Goal: Transaction & Acquisition: Obtain resource

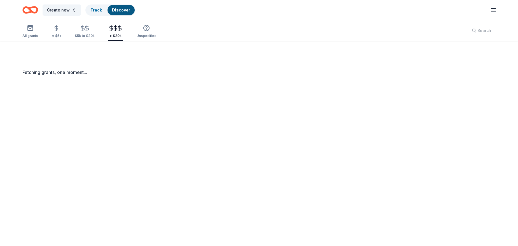
scroll to position [41, 0]
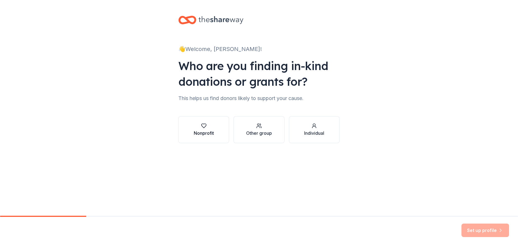
click at [219, 136] on button "Nonprofit" at bounding box center [203, 129] width 51 height 27
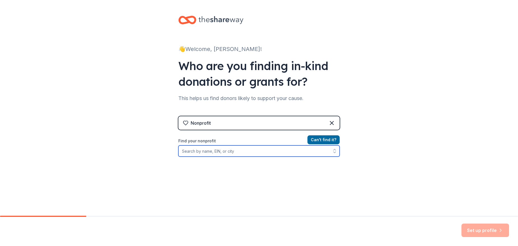
click at [248, 152] on input "Find your nonprofit" at bounding box center [258, 150] width 161 height 11
type input "Warrior Memorial Reefs Foundation"
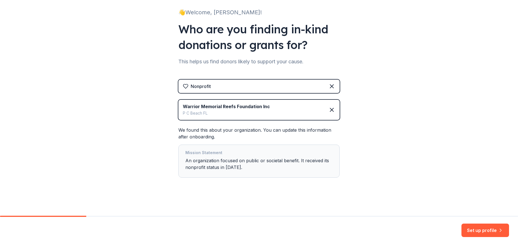
scroll to position [37, 0]
click at [477, 229] on button "Set up profile" at bounding box center [486, 229] width 48 height 13
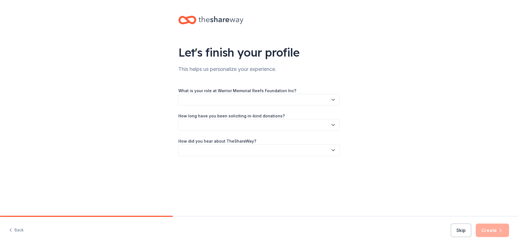
click at [233, 101] on button "button" at bounding box center [258, 100] width 161 height 12
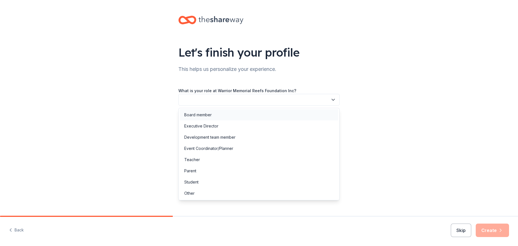
click at [214, 111] on div "Board member" at bounding box center [259, 114] width 159 height 11
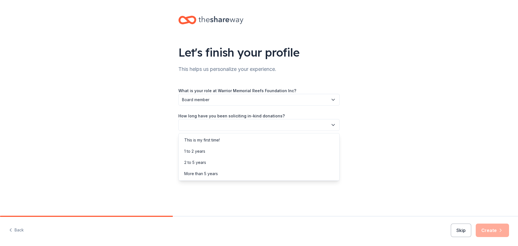
click at [332, 123] on icon "button" at bounding box center [333, 125] width 6 height 6
click at [290, 160] on div "2 to 5 years" at bounding box center [259, 162] width 159 height 11
click at [331, 148] on icon "button" at bounding box center [333, 150] width 6 height 6
click at [252, 209] on div "Other" at bounding box center [259, 209] width 159 height 11
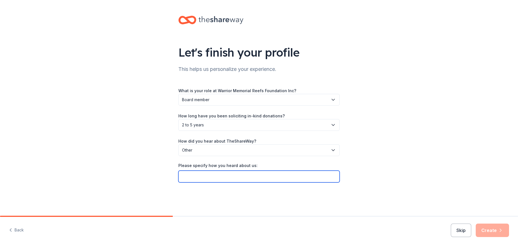
click at [220, 177] on input "Please specify how you heard about us:" at bounding box center [258, 177] width 161 height 12
type input "Charity Safaris"
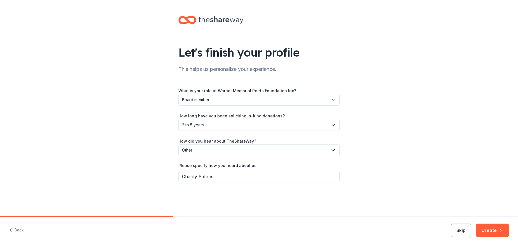
click at [379, 146] on div "Let's finish your profile This helps us personalize your experience. What is yo…" at bounding box center [259, 104] width 518 height 209
click at [495, 230] on button "Create" at bounding box center [492, 229] width 33 height 13
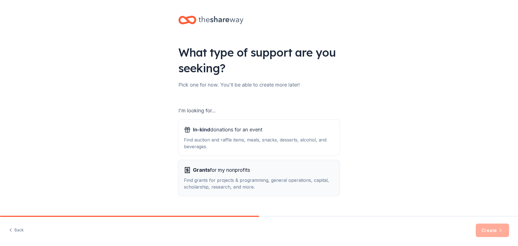
click at [252, 178] on div "Find grants for projects & programming, general operations, capital, scholarshi…" at bounding box center [259, 183] width 150 height 13
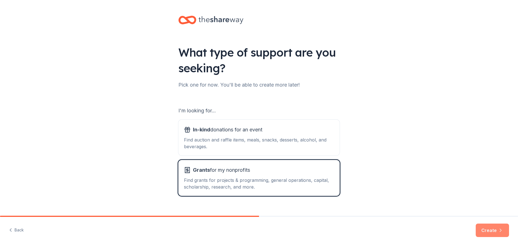
click at [488, 230] on button "Create" at bounding box center [492, 229] width 33 height 13
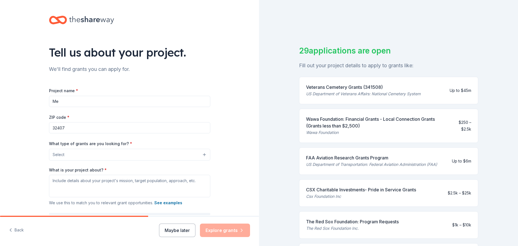
type input "M"
type input "Veteran and First Responder Memorial reefs"
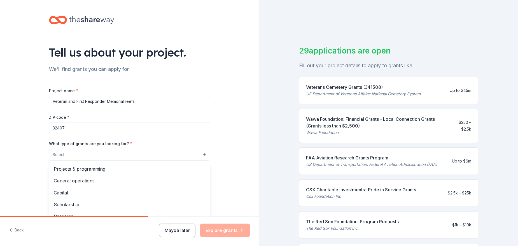
click at [154, 157] on button "Select" at bounding box center [129, 155] width 161 height 12
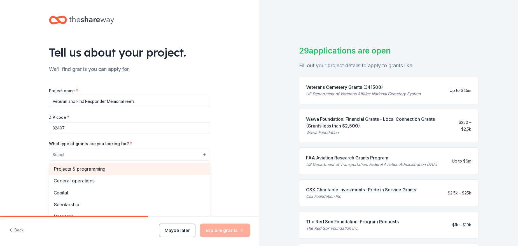
click at [105, 166] on span "Projects & programming" at bounding box center [130, 168] width 152 height 7
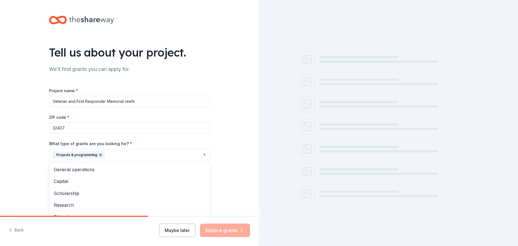
click at [223, 139] on div "Tell us about your project. We'll find grants you can apply for. Project name *…" at bounding box center [129, 134] width 259 height 268
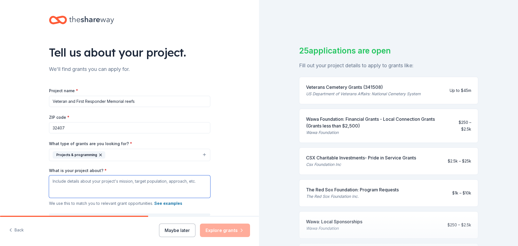
click at [151, 182] on textarea "What is your project about? *" at bounding box center [129, 186] width 161 height 22
click at [52, 182] on textarea "What is your project about? *" at bounding box center [129, 186] width 161 height 22
paste textarea "The Warrior Memorial Reefs Foundation is a non-profit organization dedicated to…"
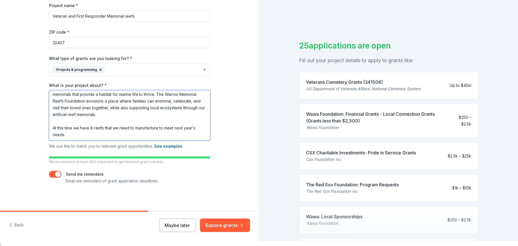
scroll to position [6, 0]
type textarea "The Warrior Memorial Reefs Foundation is a non-profit organization dedicated to…"
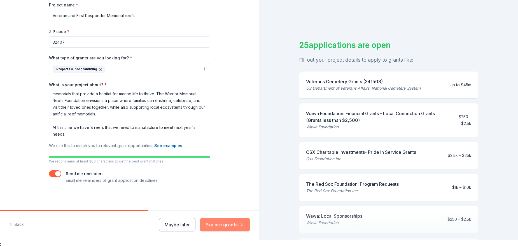
click at [227, 225] on button "Explore grants" at bounding box center [225, 224] width 50 height 13
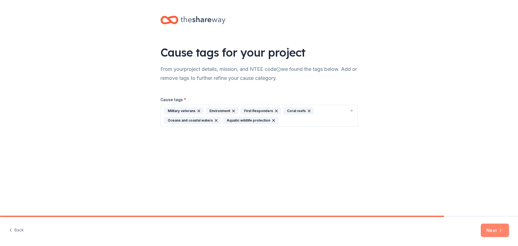
click at [494, 225] on button "Next" at bounding box center [495, 229] width 28 height 13
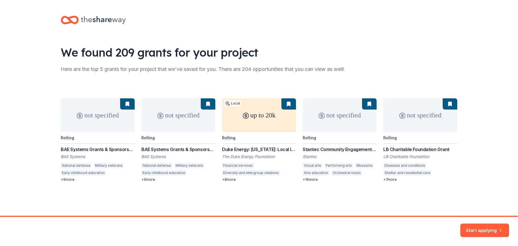
click at [174, 128] on div "not specified Rolling BAE Systems Grants & Sponsorships BAE Systems National de…" at bounding box center [259, 139] width 397 height 83
click at [155, 157] on div "not specified Rolling BAE Systems Grants & Sponsorships BAE Systems National de…" at bounding box center [259, 139] width 397 height 83
click at [486, 228] on button "Start applying" at bounding box center [484, 226] width 49 height 13
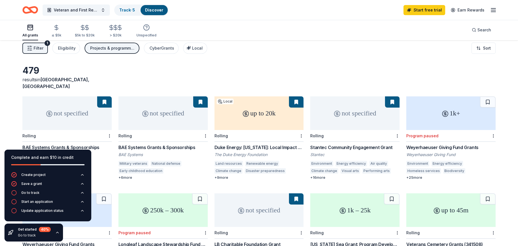
scroll to position [4, 0]
click at [492, 11] on icon "button" at bounding box center [493, 10] width 7 height 7
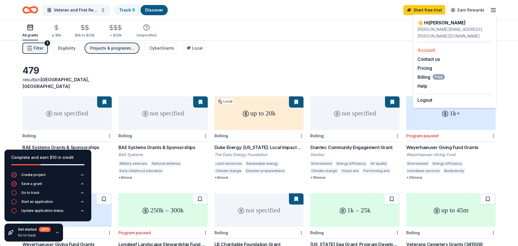
click at [451, 47] on div "Account" at bounding box center [455, 50] width 74 height 7
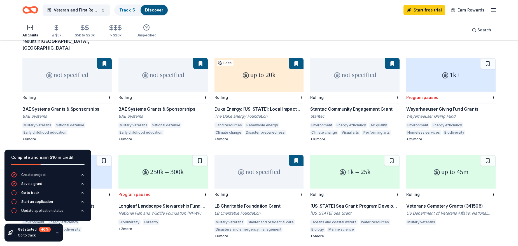
scroll to position [42, 0]
click at [277, 106] on div "Duke Energy: Florida: Local Impact Grants" at bounding box center [259, 109] width 89 height 7
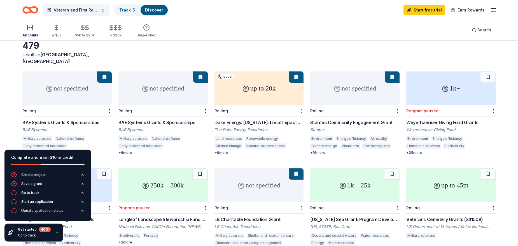
scroll to position [29, 0]
click at [151, 119] on div "BAE Systems Grants & Sponsorships" at bounding box center [162, 122] width 89 height 7
click at [113, 29] on icon "button" at bounding box center [115, 27] width 6 height 6
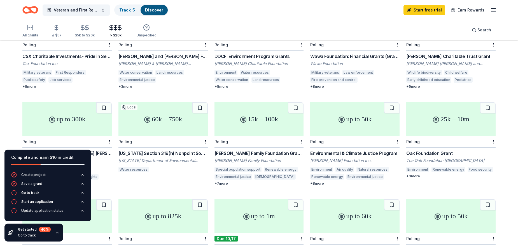
scroll to position [190, 0]
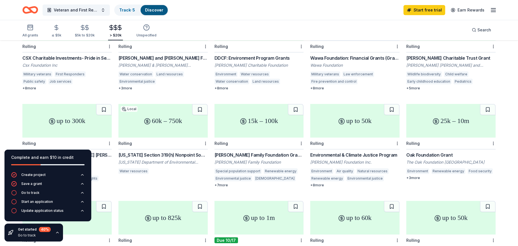
click at [174, 152] on div "Florida Section 319(h) Nonpoint Source Grant Program (Federal Clean Water Act G…" at bounding box center [162, 155] width 89 height 7
click at [430, 152] on div "Oak Foundation Grant" at bounding box center [450, 155] width 89 height 7
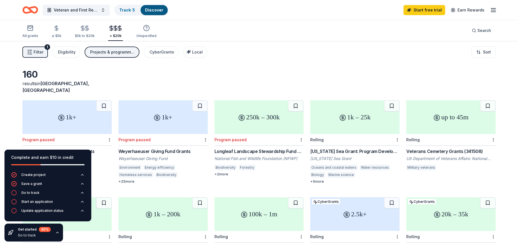
scroll to position [0, 0]
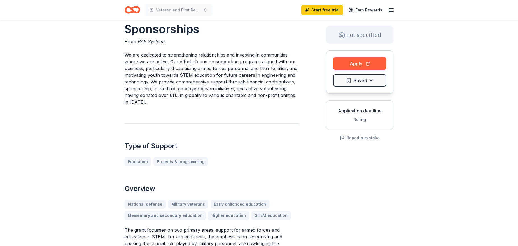
scroll to position [26, 0]
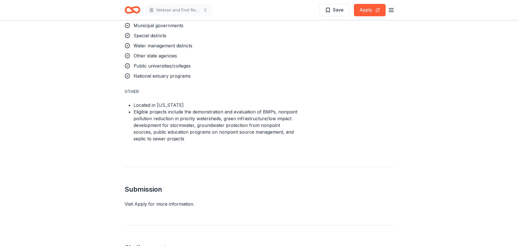
scroll to position [406, 0]
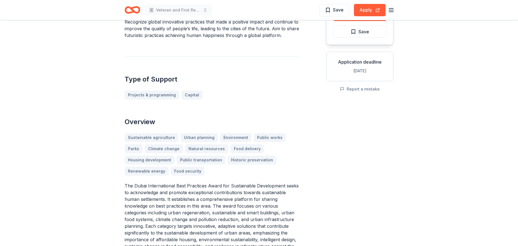
scroll to position [59, 0]
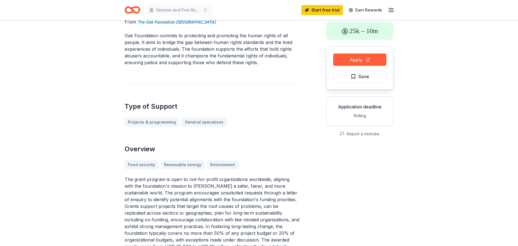
scroll to position [30, 0]
